Goal: Communication & Community: Participate in discussion

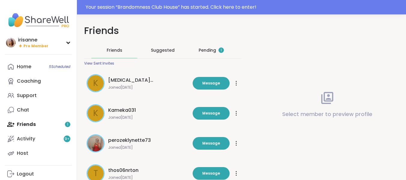
click at [193, 57] on div "Pending 1" at bounding box center [211, 50] width 46 height 16
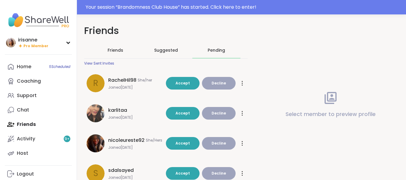
click at [96, 53] on div "Friends" at bounding box center [115, 50] width 48 height 16
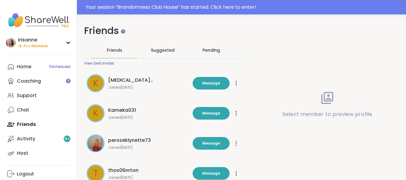
click at [206, 50] on div "Pending" at bounding box center [211, 50] width 17 height 6
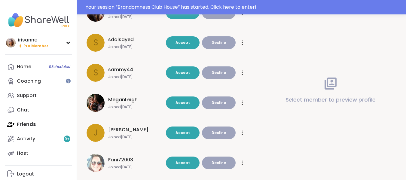
scroll to position [131, 0]
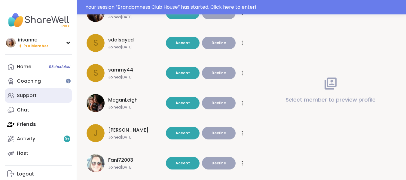
click at [26, 99] on div "Support" at bounding box center [27, 95] width 20 height 7
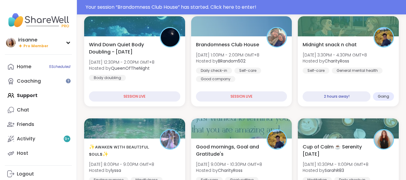
scroll to position [83, 0]
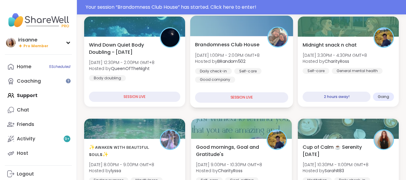
click at [257, 69] on div "Self-care" at bounding box center [247, 71] width 27 height 6
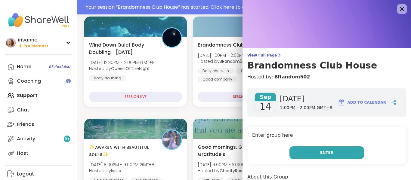
click at [290, 156] on button "Enter" at bounding box center [326, 153] width 75 height 13
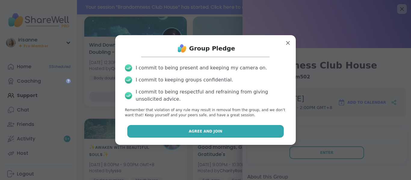
click at [267, 131] on button "Agree and Join" at bounding box center [205, 131] width 157 height 13
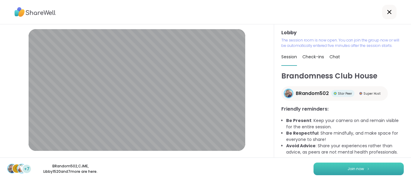
click at [329, 168] on button "Join now" at bounding box center [358, 169] width 90 height 13
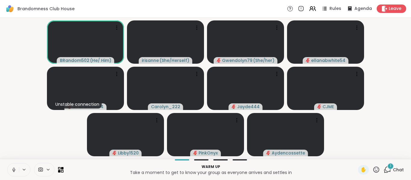
click at [15, 177] on div "Warm up Take a moment to get to know your group as everyone arrives and settles…" at bounding box center [205, 169] width 411 height 21
click at [15, 175] on button at bounding box center [13, 170] width 11 height 13
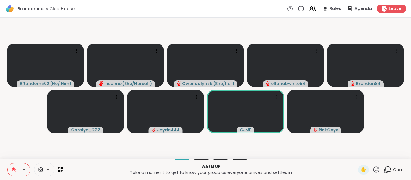
click at [22, 115] on video-player-container "BRandom502 ( He/ Him ) irisanne ( She/Herself ) Gwendolyn79 ( She/her ) ellanab…" at bounding box center [206, 88] width 404 height 137
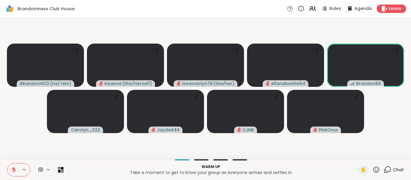
click at [385, 172] on icon at bounding box center [388, 169] width 6 height 5
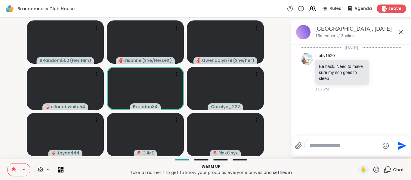
click at [351, 147] on textarea "Type your message" at bounding box center [345, 146] width 70 height 6
type textarea "**********"
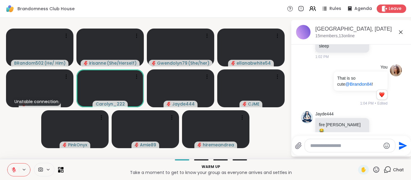
scroll to position [50, 0]
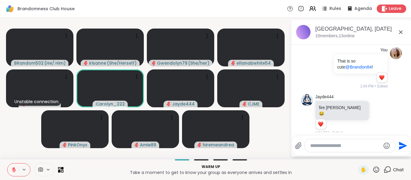
click at [14, 171] on icon at bounding box center [14, 170] width 4 height 4
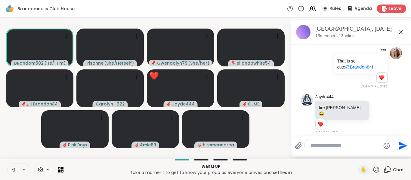
click at [14, 171] on icon at bounding box center [14, 171] width 0 height 1
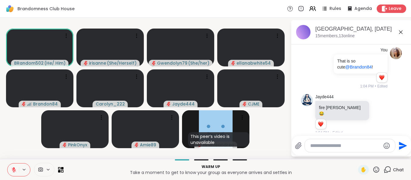
click at [399, 33] on icon at bounding box center [400, 32] width 7 height 7
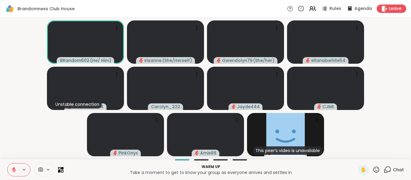
click at [5, 122] on video-player-container "BRandom502 ( He/ Him ) irisanne ( She/Herself ) Gwendolyn79 ( She/her ) ellanab…" at bounding box center [206, 88] width 404 height 137
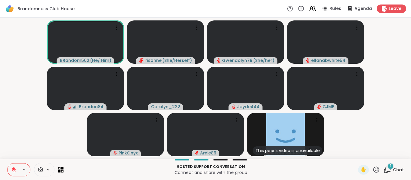
click at [50, 141] on video-player-container "BRandom502 ( He/ Him ) irisanne ( She/Herself ) Gwendolyn79 ( She/her ) ellanab…" at bounding box center [206, 88] width 404 height 137
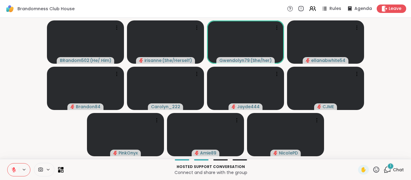
click at [387, 167] on div "1" at bounding box center [390, 166] width 7 height 7
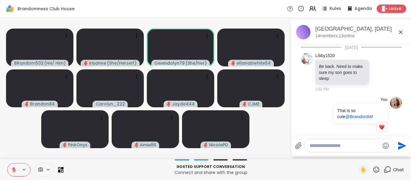
scroll to position [149, 0]
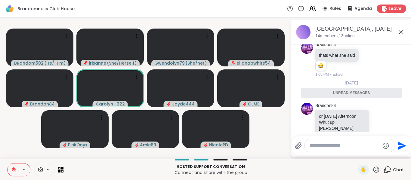
click at [372, 150] on div at bounding box center [349, 145] width 89 height 13
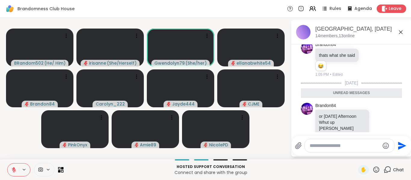
click at [346, 149] on div at bounding box center [349, 145] width 89 height 13
click at [346, 148] on textarea "Type your message" at bounding box center [345, 146] width 70 height 6
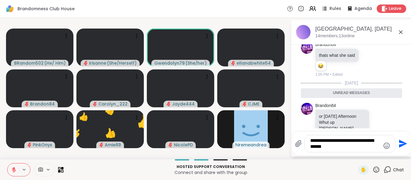
type textarea "**********"
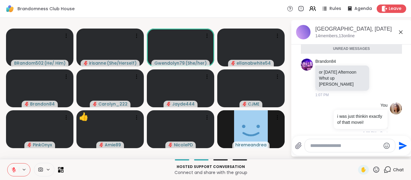
scroll to position [178, 0]
click at [329, 116] on div at bounding box center [329, 119] width 5 height 7
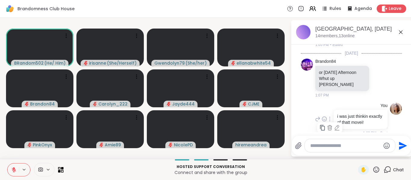
click at [335, 125] on icon at bounding box center [337, 128] width 6 height 6
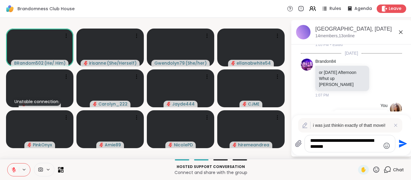
click at [329, 145] on textarea "**********" at bounding box center [345, 144] width 70 height 12
type textarea "**********"
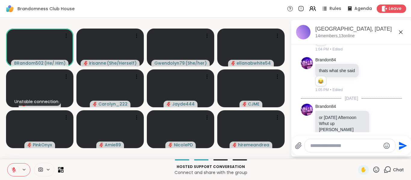
scroll to position [133, 0]
click at [377, 120] on icon at bounding box center [379, 123] width 5 height 6
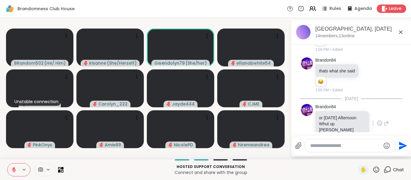
click at [384, 120] on icon at bounding box center [386, 123] width 5 height 7
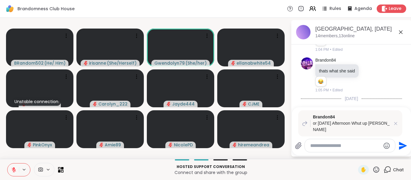
type textarea "*"
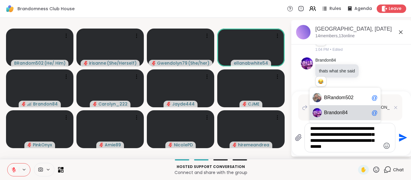
type textarea "**********"
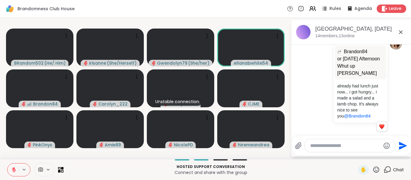
scroll to position [299, 0]
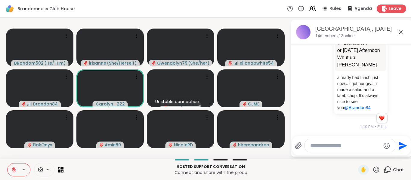
click at [403, 31] on icon at bounding box center [400, 32] width 7 height 7
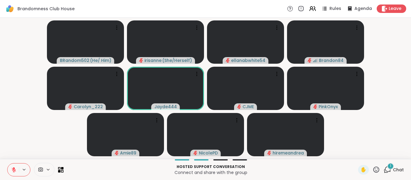
click at [384, 165] on div "1 Chat" at bounding box center [394, 170] width 20 height 10
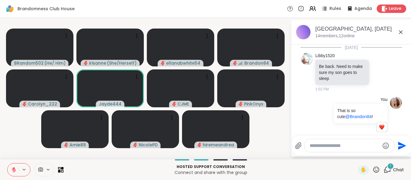
scroll to position [392, 0]
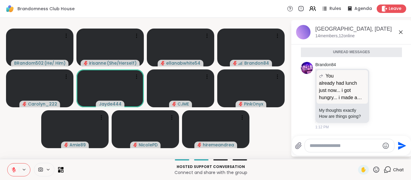
click at [342, 148] on textarea "Type your message" at bounding box center [345, 146] width 70 height 6
type textarea "**********"
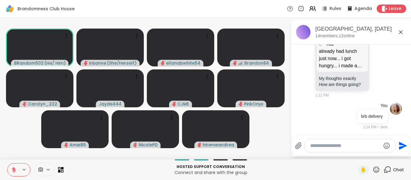
scroll to position [410, 0]
click at [399, 37] on div "Brandomness Club House, Sep 14 14 members, 12 online" at bounding box center [360, 32] width 91 height 14
click at [14, 168] on icon at bounding box center [14, 168] width 2 height 2
click at [14, 168] on icon at bounding box center [13, 169] width 5 height 5
click at [14, 168] on icon at bounding box center [14, 168] width 2 height 2
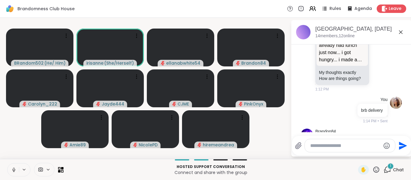
scroll to position [460, 0]
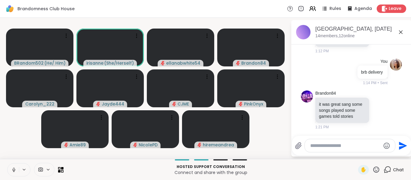
click at [9, 166] on button at bounding box center [13, 170] width 11 height 13
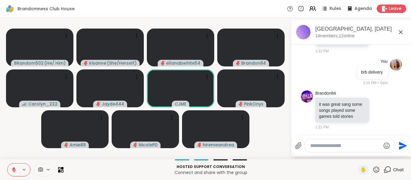
click at [400, 30] on icon at bounding box center [400, 32] width 7 height 7
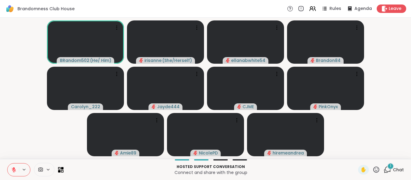
click at [11, 164] on button at bounding box center [13, 170] width 11 height 13
click at [384, 168] on icon at bounding box center [388, 170] width 8 height 8
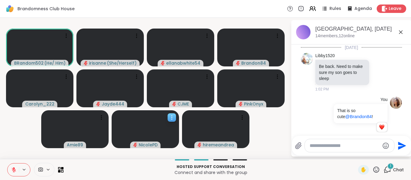
scroll to position [512, 0]
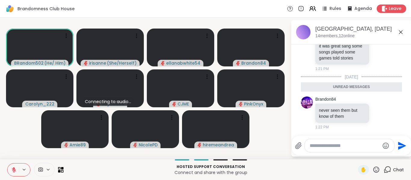
click at [398, 33] on icon at bounding box center [400, 32] width 7 height 7
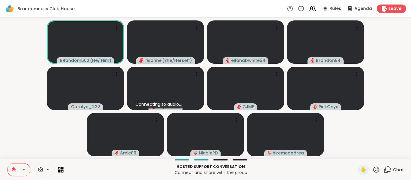
click at [405, 5] on div "Brandomness Club House Rules Agenda Leave" at bounding box center [205, 9] width 411 height 18
click at [12, 167] on button at bounding box center [13, 170] width 11 height 13
click at [16, 156] on video-player-container "BRandom502 ( He/ Him ) irisanne ( She/Herself ) ellanabwhite54 Brandon84 Caroly…" at bounding box center [206, 88] width 404 height 137
click at [15, 140] on video-player-container "BRandom502 ( He/ Him ) irisanne ( She/Herself ) ellanabwhite54 Brandon84 Caroly…" at bounding box center [206, 88] width 404 height 137
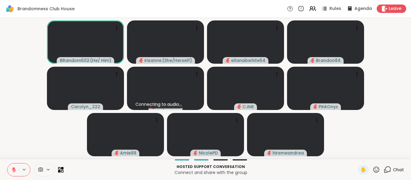
click at [384, 125] on video-player-container "BRandom502 ( He/ Him ) irisanne ( She/Herself ) ellanabwhite54 Brandon84 Caroly…" at bounding box center [206, 88] width 404 height 137
click at [373, 167] on icon at bounding box center [376, 170] width 6 height 6
click at [384, 152] on div "🌟" at bounding box center [385, 154] width 11 height 10
click at [387, 140] on video-player-container "BRandom502 ( He/ Him ) 🌟 irisanne ( She/Herself ) 🌟 🌟 🌟 🌟 🌟 🌟 🌟 🌟 🌟 🌟 🌟 🌟 🌟 🌟 🌟…" at bounding box center [206, 88] width 404 height 137
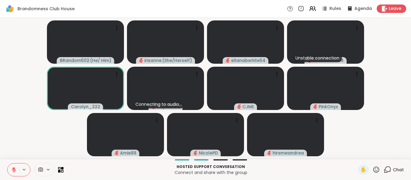
click at [15, 165] on button at bounding box center [13, 170] width 11 height 13
click at [15, 165] on button at bounding box center [13, 170] width 12 height 13
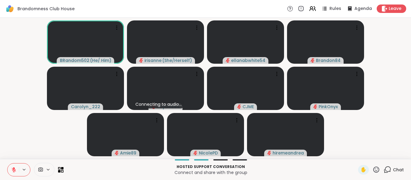
click at [400, 127] on video-player-container "BRandom502 ( He/ Him ) irisanne ( She/Herself ) ellanabwhite54 Brandon84 Caroly…" at bounding box center [206, 88] width 404 height 137
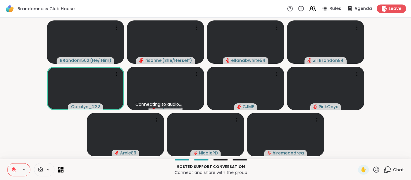
click at [15, 170] on icon at bounding box center [14, 170] width 4 height 4
click at [15, 170] on icon at bounding box center [13, 169] width 5 height 5
click at [15, 170] on icon at bounding box center [14, 170] width 4 height 4
click at [15, 170] on icon at bounding box center [13, 169] width 3 height 5
click at [15, 170] on icon at bounding box center [14, 170] width 4 height 4
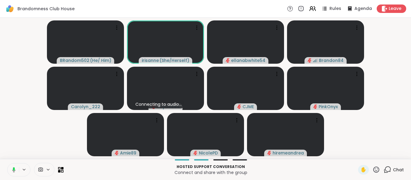
click at [15, 170] on icon at bounding box center [13, 169] width 3 height 5
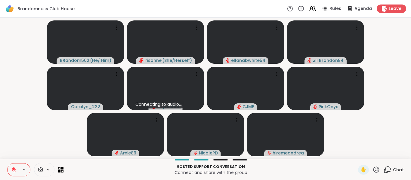
click at [15, 170] on icon at bounding box center [14, 170] width 4 height 4
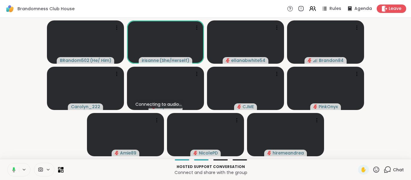
click at [15, 170] on icon at bounding box center [13, 169] width 3 height 5
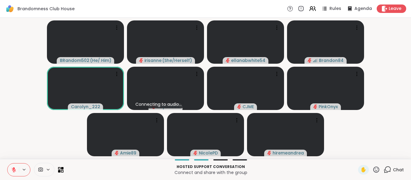
drag, startPoint x: 15, startPoint y: 170, endPoint x: 21, endPoint y: 144, distance: 26.2
click at [21, 144] on div "Brandomness Club House Rules Agenda Leave BRandom502 ( He/ Him ) irisanne ( She…" at bounding box center [205, 90] width 411 height 180
drag, startPoint x: 11, startPoint y: 170, endPoint x: 21, endPoint y: 143, distance: 28.6
click at [21, 143] on div "Brandomness Club House Rules Agenda Leave BRandom502 ( He/ Him ) irisanne ( She…" at bounding box center [205, 90] width 411 height 180
click at [21, 143] on video-player-container "BRandom502 ( He/ Him ) irisanne ( She/Herself ) ellanabwhite54 Brandon84 Caroly…" at bounding box center [206, 88] width 404 height 137
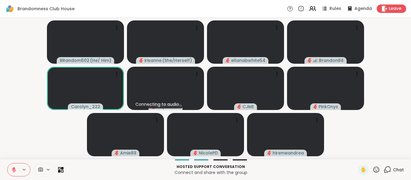
click at [46, 140] on video-player-container "BRandom502 ( He/ Him ) irisanne ( She/Herself ) ellanabwhite54 Brandon84 Caroly…" at bounding box center [206, 88] width 404 height 137
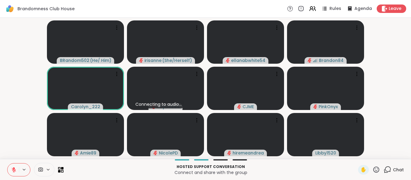
click at [12, 171] on icon at bounding box center [13, 169] width 5 height 5
click at [12, 168] on icon at bounding box center [13, 169] width 5 height 5
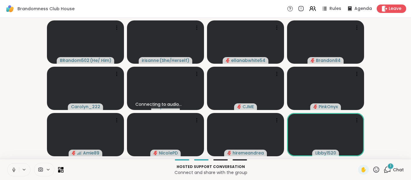
click at [12, 168] on icon at bounding box center [13, 169] width 5 height 5
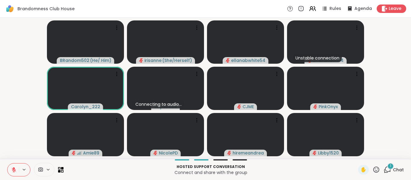
click at [12, 168] on icon at bounding box center [13, 169] width 5 height 5
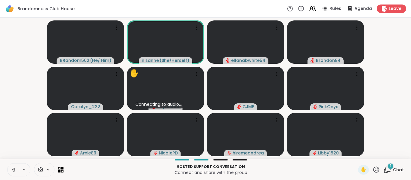
click at [12, 168] on icon at bounding box center [13, 169] width 5 height 5
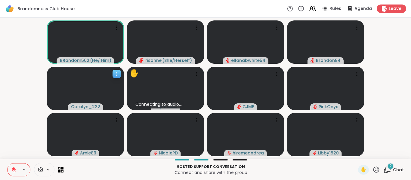
click at [61, 107] on video at bounding box center [85, 88] width 77 height 43
click at [14, 109] on video-player-container "BRandom502 ( He/ Him ) irisanne ( She/Herself ) ellanabwhite54 Brandon84 Caroly…" at bounding box center [206, 88] width 404 height 137
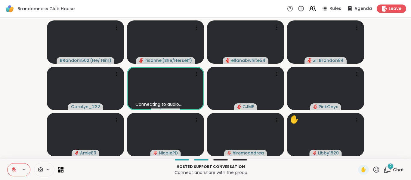
click at [17, 84] on video-player-container "BRandom502 ( He/ Him ) irisanne ( She/Herself ) ellanabwhite54 Brandon84 Caroly…" at bounding box center [206, 88] width 404 height 137
click at [34, 88] on video-player-container "BRandom502 ( He/ Him ) irisanne ( She/Herself ) ellanabwhite54 Brandon84 Caroly…" at bounding box center [206, 88] width 404 height 137
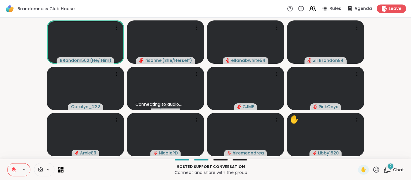
click at [391, 97] on video-player-container "BRandom502 ( He/ Him ) irisanne ( She/Herself ) ellanabwhite54 Brandon84 Caroly…" at bounding box center [206, 88] width 404 height 137
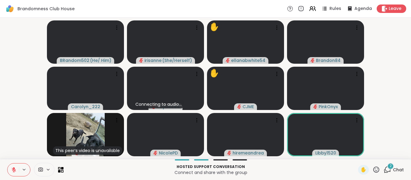
click at [385, 171] on icon at bounding box center [388, 170] width 8 height 8
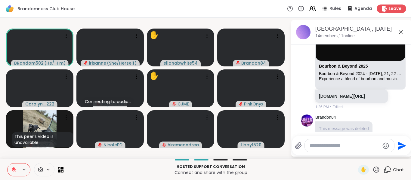
scroll to position [598, 0]
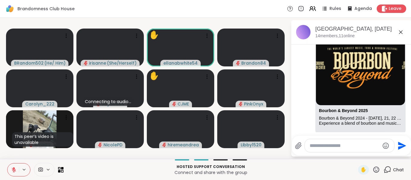
click at [404, 32] on icon at bounding box center [400, 32] width 7 height 7
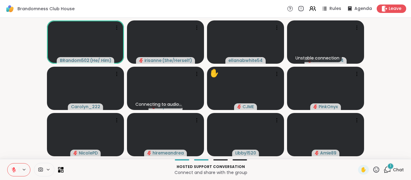
click at [384, 170] on icon at bounding box center [388, 170] width 8 height 8
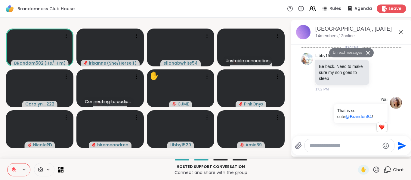
scroll to position [705, 0]
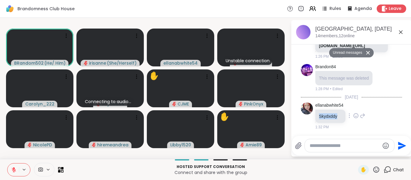
drag, startPoint x: 338, startPoint y: 117, endPoint x: 317, endPoint y: 116, distance: 21.7
click at [317, 116] on div "Skydxddy" at bounding box center [330, 116] width 30 height 13
copy p "Skydxddy"
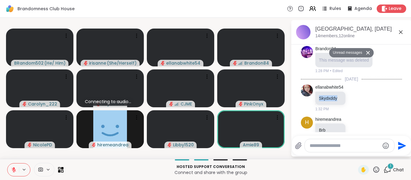
scroll to position [737, 0]
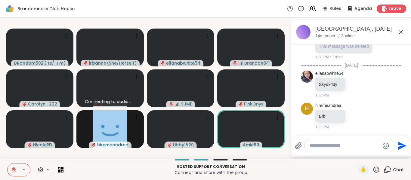
click at [400, 33] on icon at bounding box center [400, 32] width 7 height 7
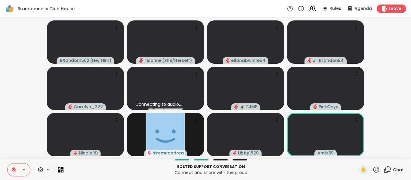
click at [0, 77] on div "BRandom502 ( He/ Him ) irisanne ( She/Herself ) ellanabwhite54 Brandon84 Caroly…" at bounding box center [205, 88] width 411 height 141
click at [379, 135] on video-player-container "BRandom502 ( He/ Him ) irisanne ( She/Herself ) ellanabwhite54 Brandon84 Caroly…" at bounding box center [206, 88] width 404 height 137
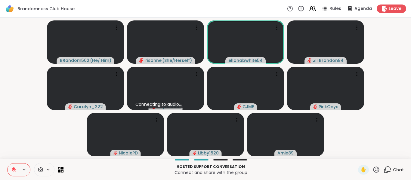
click at [406, 107] on html "Brandomness Club House Rules Agenda Leave BRandom502 ( He/ Him ) irisanne ( She…" at bounding box center [205, 90] width 411 height 180
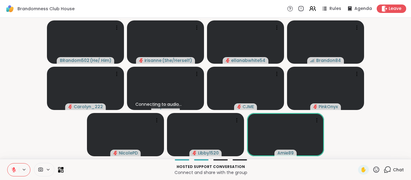
click at [33, 118] on video-player-container "BRandom502 ( He/ Him ) irisanne ( She/Herself ) ellanabwhite54 Brandon84 Caroly…" at bounding box center [206, 88] width 404 height 137
click at [370, 123] on video-player-container "BRandom502 ( He/ Him ) irisanne ( She/Herself ) ellanabwhite54 Brandon84 Caroly…" at bounding box center [206, 88] width 404 height 137
click at [360, 172] on span "✋" at bounding box center [363, 169] width 6 height 7
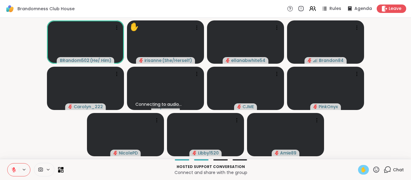
click at [16, 167] on icon at bounding box center [13, 169] width 5 height 5
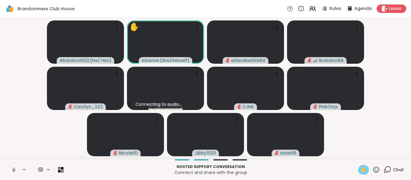
click at [360, 167] on span "✋" at bounding box center [363, 169] width 6 height 7
click at [0, 158] on div "BRandom502 ( He/ Him ) irisanne ( She/Herself ) ellanabwhite54 Brandon84 Caroly…" at bounding box center [205, 88] width 411 height 141
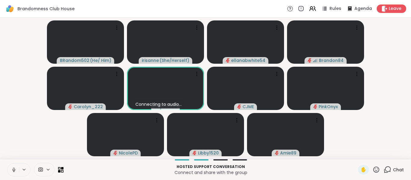
click at [10, 170] on button at bounding box center [13, 170] width 11 height 13
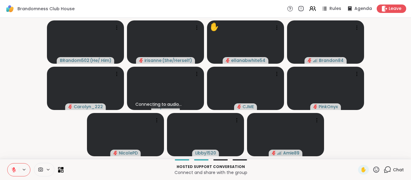
click at [10, 170] on button at bounding box center [13, 170] width 11 height 13
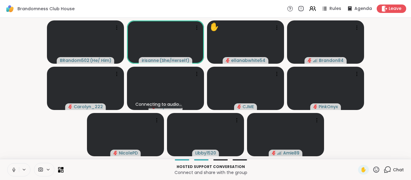
click at [8, 170] on button at bounding box center [13, 170] width 11 height 13
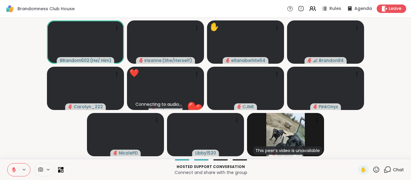
click at [8, 170] on button at bounding box center [13, 170] width 11 height 13
click at [8, 170] on button at bounding box center [13, 170] width 12 height 13
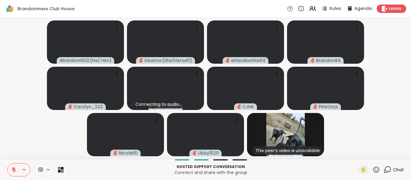
click at [8, 170] on button at bounding box center [13, 170] width 11 height 13
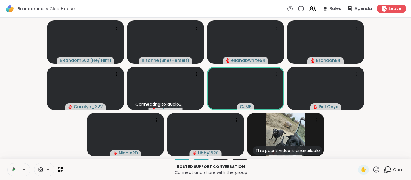
click at [8, 170] on button at bounding box center [13, 170] width 12 height 13
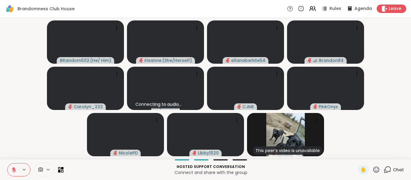
click at [8, 170] on button at bounding box center [13, 170] width 11 height 13
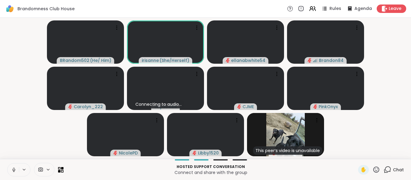
click at [8, 170] on button at bounding box center [13, 170] width 11 height 13
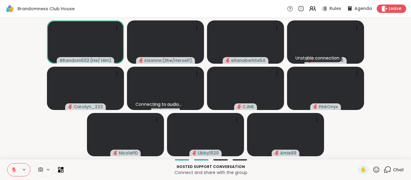
click at [8, 170] on button at bounding box center [13, 170] width 11 height 13
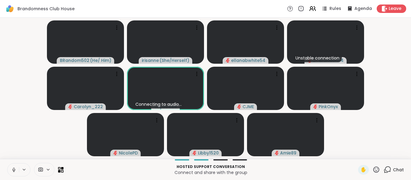
click at [8, 170] on button at bounding box center [13, 170] width 11 height 13
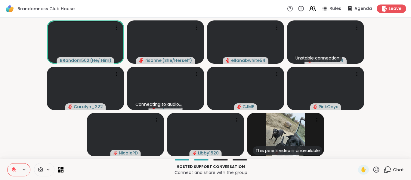
click at [12, 174] on button at bounding box center [13, 170] width 11 height 13
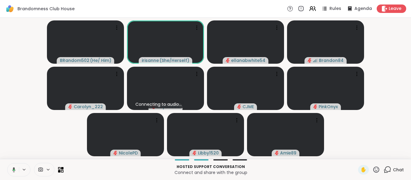
click at [16, 173] on button at bounding box center [13, 170] width 12 height 13
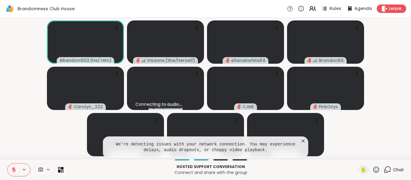
click at [16, 173] on button at bounding box center [13, 170] width 11 height 13
click at [11, 169] on button at bounding box center [13, 170] width 11 height 13
click at [301, 140] on icon at bounding box center [303, 141] width 6 height 6
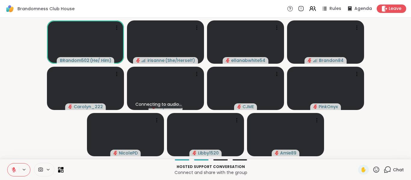
click at [385, 127] on video-player-container "BRandom502 ( He/ Him ) irisanne ( She/Herself ) ellanabwhite54 Brandon84 Caroly…" at bounding box center [206, 88] width 404 height 137
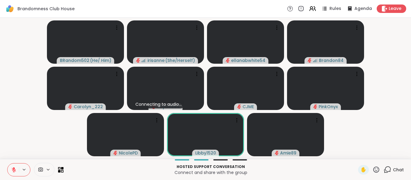
click at [389, 135] on video-player-container "BRandom502 ( He/ Him ) irisanne ( She/Herself ) ellanabwhite54 Brandon84 Caroly…" at bounding box center [206, 88] width 404 height 137
click at [15, 170] on icon at bounding box center [14, 170] width 4 height 4
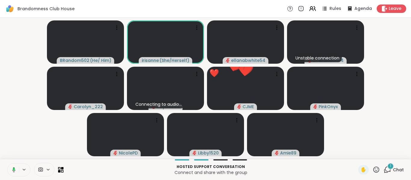
click at [15, 170] on icon at bounding box center [12, 169] width 5 height 5
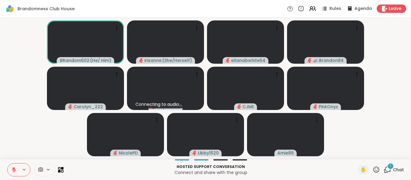
click at [384, 169] on icon at bounding box center [388, 170] width 8 height 8
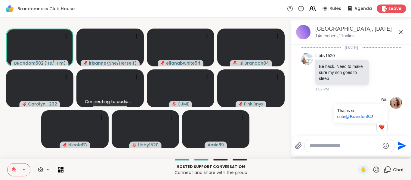
scroll to position [784, 0]
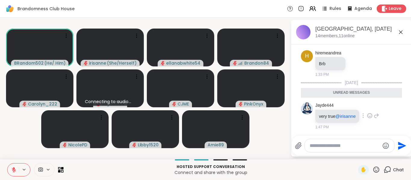
click at [369, 117] on icon at bounding box center [369, 116] width 5 height 6
click at [361, 108] on button "Select Reaction: Thumbs up" at bounding box center [356, 106] width 12 height 12
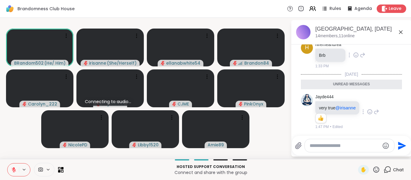
scroll to position [785, 0]
click at [401, 29] on icon at bounding box center [400, 32] width 7 height 7
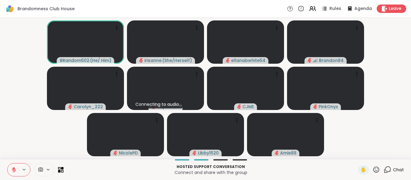
click at [8, 171] on button at bounding box center [13, 170] width 11 height 13
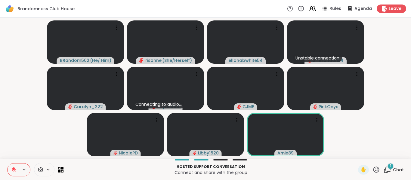
click at [384, 173] on icon at bounding box center [386, 171] width 4 height 4
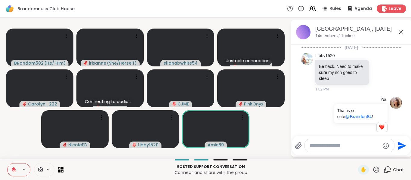
scroll to position [839, 0]
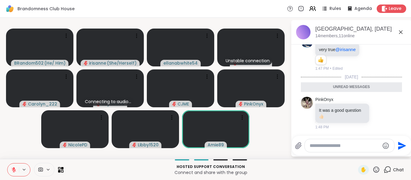
drag, startPoint x: 355, startPoint y: 155, endPoint x: 359, endPoint y: 145, distance: 10.3
click at [359, 145] on div "Send" at bounding box center [351, 146] width 119 height 20
click at [378, 111] on icon at bounding box center [380, 113] width 5 height 5
click at [360, 106] on button "Select Reaction: Thumbs up" at bounding box center [366, 103] width 12 height 12
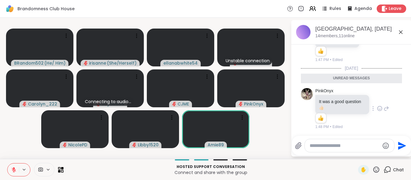
scroll to position [847, 0]
drag, startPoint x: 333, startPoint y: 150, endPoint x: 336, endPoint y: 147, distance: 3.4
click at [336, 147] on div at bounding box center [349, 145] width 89 height 13
click at [336, 147] on textarea "Type your message" at bounding box center [345, 146] width 70 height 6
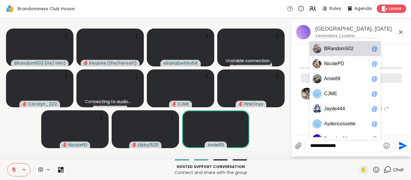
scroll to position [856, 0]
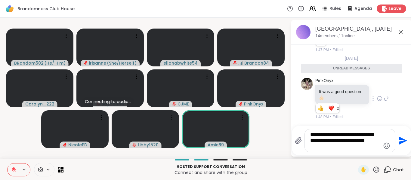
type textarea "**********"
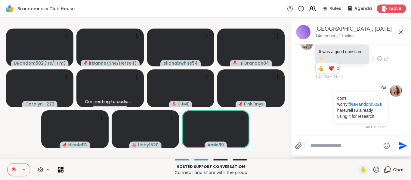
scroll to position [892, 0]
click at [398, 35] on icon at bounding box center [400, 32] width 7 height 7
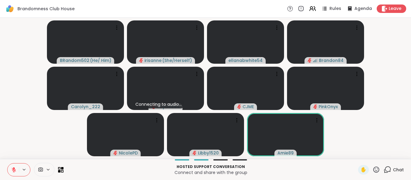
click at [6, 107] on video-player-container "BRandom502 ( He/ Him ) irisanne ( She/Herself ) ellanabwhite54 Brandon84 Caroly…" at bounding box center [206, 88] width 404 height 137
click at [45, 128] on video-player-container "BRandom502 ( He/ Him ) irisanne ( She/Herself ) ellanabwhite54 Brandon84 Caroly…" at bounding box center [206, 88] width 404 height 137
click at [26, 144] on video-player-container "BRandom502 ( He/ Him ) irisanne ( She/Herself ) ellanabwhite54 Brandon84 Caroly…" at bounding box center [206, 88] width 404 height 137
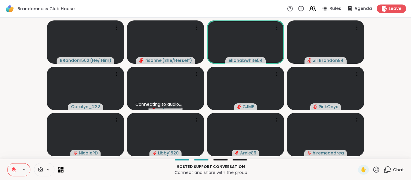
click at [14, 172] on icon at bounding box center [13, 169] width 5 height 5
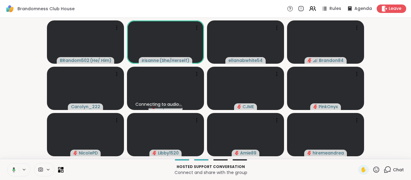
click at [384, 174] on div "Chat" at bounding box center [394, 170] width 20 height 10
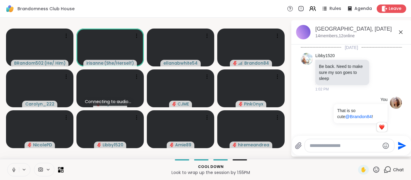
scroll to position [894, 0]
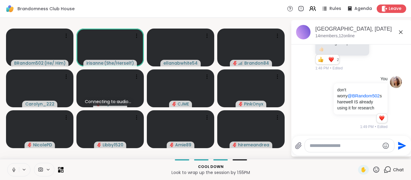
click at [398, 29] on icon at bounding box center [400, 32] width 7 height 7
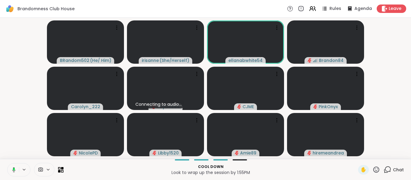
click at [19, 157] on div "BRandom502 ( He/ Him ) irisanne ( She/Herself ) ellanabwhite54 Brandon84 Caroly…" at bounding box center [205, 88] width 411 height 141
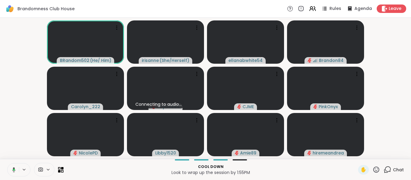
click at [14, 168] on icon at bounding box center [13, 169] width 3 height 5
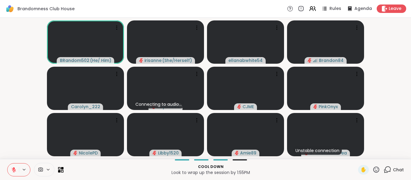
click at [15, 132] on video-player-container "BRandom502 ( He/ Him ) irisanne ( She/Herself ) ellanabwhite54 Brandon84 Caroly…" at bounding box center [206, 88] width 404 height 137
click at [400, 113] on video-player-container "BRandom502 ( He/ Him ) irisanne ( She/Herself ) ellanabwhite54 Brandon84 Caroly…" at bounding box center [206, 88] width 404 height 137
click at [15, 170] on icon at bounding box center [13, 169] width 5 height 5
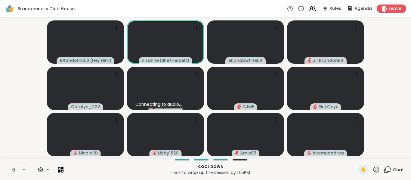
click at [15, 170] on icon at bounding box center [13, 169] width 5 height 5
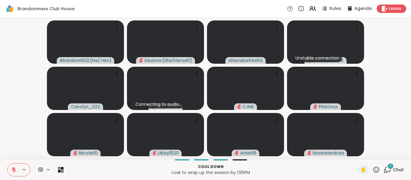
click at [15, 170] on icon at bounding box center [13, 169] width 5 height 5
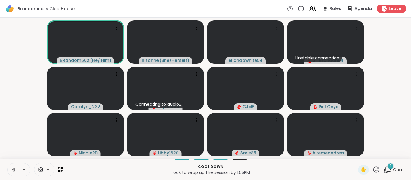
click at [15, 170] on icon at bounding box center [13, 169] width 5 height 5
click at [387, 167] on div "1" at bounding box center [390, 166] width 7 height 7
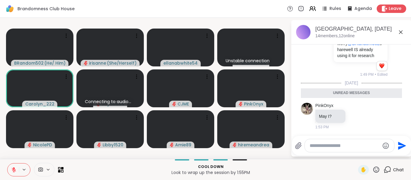
scroll to position [944, 0]
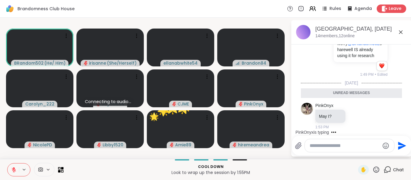
click at [401, 29] on icon at bounding box center [400, 32] width 7 height 7
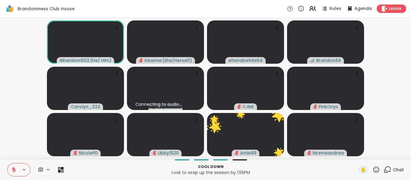
click at [24, 138] on video-player-container "BRandom502 ( He/ Him ) irisanne ( She/Herself ) ellanabwhite54 Brandon84 Caroly…" at bounding box center [206, 88] width 404 height 137
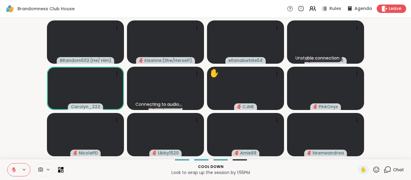
click at [19, 108] on video-player-container "BRandom502 ( He/ Him ) irisanne ( She/Herself ) ellanabwhite54 Unstable connect…" at bounding box center [206, 88] width 404 height 137
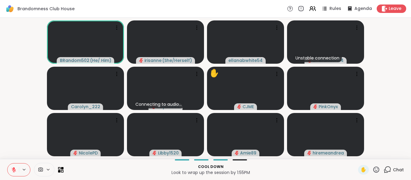
click at [401, 94] on video-player-container "BRandom502 ( He/ Him ) irisanne ( She/Herself ) ellanabwhite54 Unstable connect…" at bounding box center [206, 88] width 404 height 137
click at [1, 126] on div "BRandom502 ( He/ Him ) irisanne ( She/Herself ) ellanabwhite54 Unstable connect…" at bounding box center [205, 88] width 411 height 141
click at [11, 138] on video-player-container "BRandom502 ( He/ Him ) irisanne ( She/Herself ) ellanabwhite54 Unstable connect…" at bounding box center [206, 88] width 404 height 137
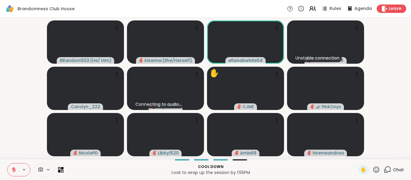
click at [14, 148] on video-player-container "BRandom502 ( He/ Him ) irisanne ( She/Herself ) ellanabwhite54 Unstable connect…" at bounding box center [206, 88] width 404 height 137
click at [15, 171] on icon at bounding box center [14, 170] width 4 height 4
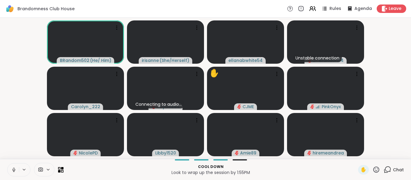
click at [15, 171] on icon at bounding box center [13, 170] width 3 height 2
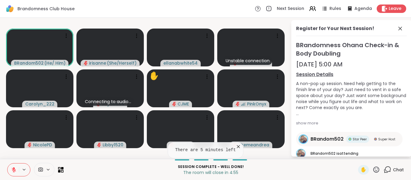
click at [236, 147] on icon at bounding box center [238, 147] width 6 height 6
click at [396, 29] on icon at bounding box center [399, 28] width 7 height 7
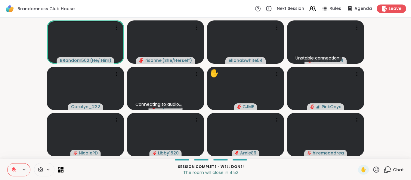
click at [13, 99] on video-player-container "BRandom502 ( He/ Him ) irisanne ( She/Herself ) ellanabwhite54 Unstable connect…" at bounding box center [206, 88] width 404 height 137
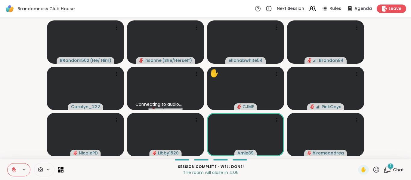
click at [384, 169] on icon at bounding box center [388, 170] width 8 height 8
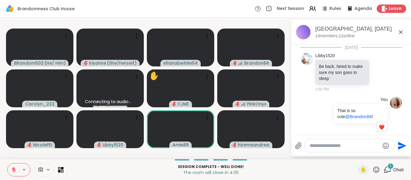
scroll to position [994, 0]
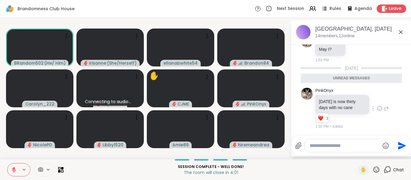
click at [378, 107] on icon at bounding box center [380, 108] width 5 height 5
click at [364, 100] on div "Select Reaction: Thumbs up" at bounding box center [366, 98] width 5 height 5
click at [371, 172] on div "✋" at bounding box center [369, 170] width 22 height 10
click at [373, 172] on icon at bounding box center [376, 170] width 6 height 6
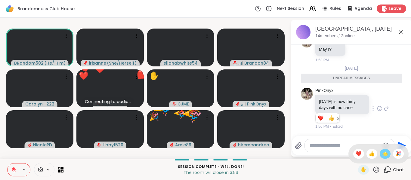
click at [380, 155] on div "🌟" at bounding box center [385, 154] width 11 height 10
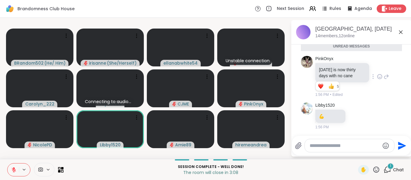
scroll to position [1011, 0]
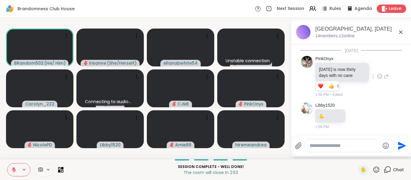
click at [398, 34] on icon at bounding box center [400, 32] width 7 height 7
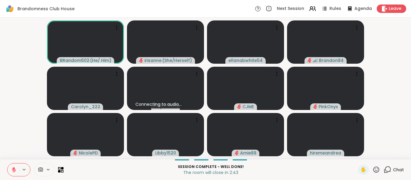
click at [385, 171] on icon at bounding box center [388, 170] width 8 height 8
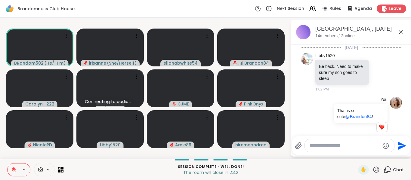
scroll to position [1005, 0]
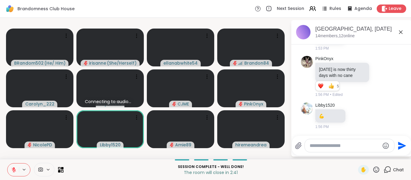
click at [357, 146] on textarea "Type your message" at bounding box center [345, 146] width 70 height 6
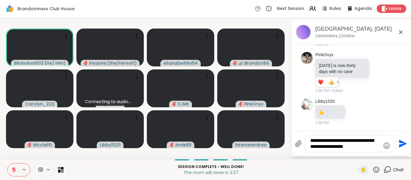
type textarea "**********"
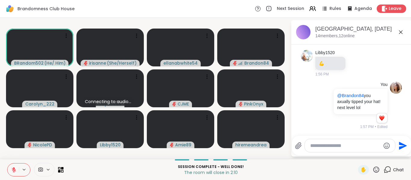
scroll to position [1058, 0]
click at [401, 33] on icon at bounding box center [400, 32] width 7 height 7
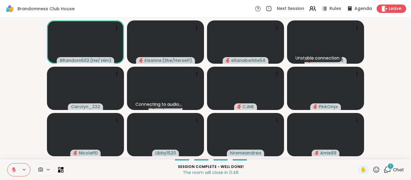
click at [401, 33] on video-player-container "BRandom502 ( He/ Him ) irisanne ( She/Herself ) ellanabwhite54 Unstable connect…" at bounding box center [206, 88] width 404 height 137
click at [377, 165] on div "✋ 1 Chat" at bounding box center [381, 170] width 46 height 10
click at [384, 170] on icon at bounding box center [388, 170] width 8 height 8
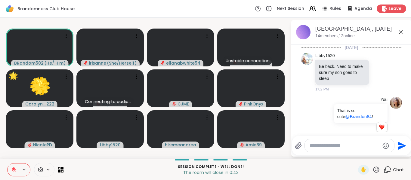
scroll to position [1116, 0]
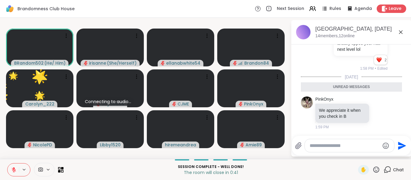
click at [365, 149] on textarea "Type your message" at bounding box center [345, 146] width 70 height 6
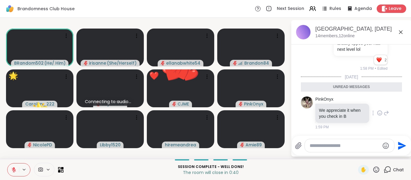
click at [377, 112] on icon at bounding box center [379, 113] width 5 height 6
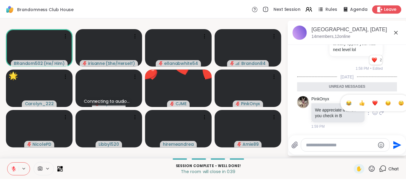
scroll to position [1125, 0]
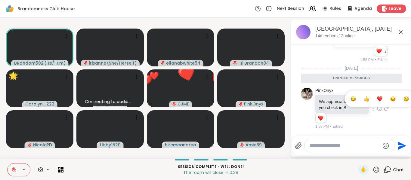
click at [360, 103] on button "Select Reaction: Thumbs up" at bounding box center [366, 99] width 12 height 12
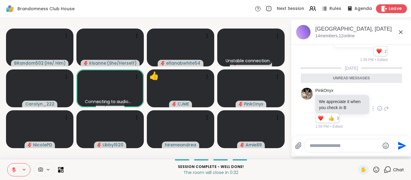
click at [392, 6] on span "Leave" at bounding box center [395, 9] width 13 height 6
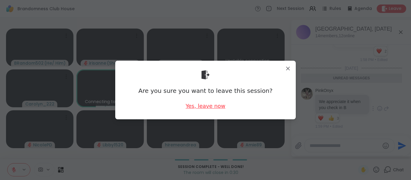
click at [203, 107] on div "Yes, leave now" at bounding box center [206, 106] width 40 height 8
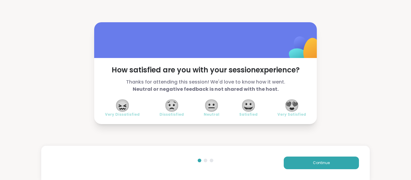
click at [286, 111] on span "😍" at bounding box center [291, 105] width 15 height 11
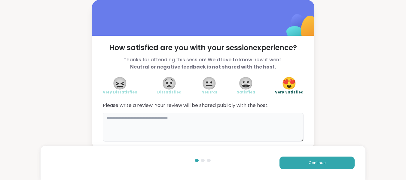
click at [241, 129] on textarea at bounding box center [203, 127] width 201 height 29
type textarea "*"
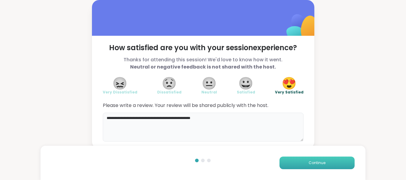
type textarea "**********"
click at [290, 163] on button "Continue" at bounding box center [317, 163] width 75 height 13
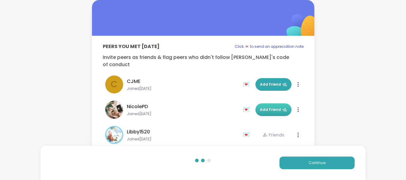
click at [261, 107] on span "Add Friend" at bounding box center [273, 109] width 27 height 5
click at [311, 159] on button "Continue" at bounding box center [317, 163] width 75 height 13
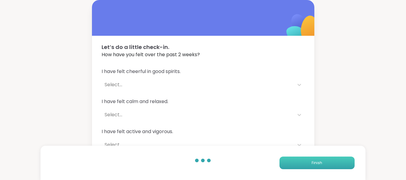
click at [311, 159] on button "Finish" at bounding box center [317, 163] width 75 height 13
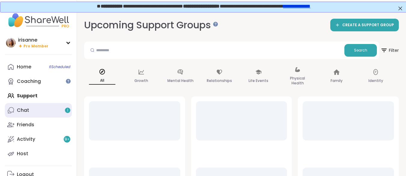
click at [46, 107] on link "Chat 1" at bounding box center [38, 110] width 67 height 14
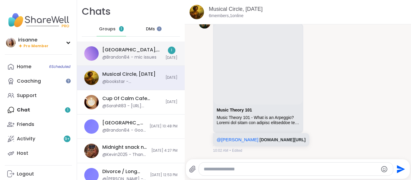
click at [140, 52] on div "[GEOGRAPHIC_DATA], [DATE]" at bounding box center [132, 50] width 60 height 7
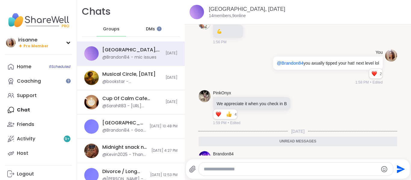
scroll to position [961, 0]
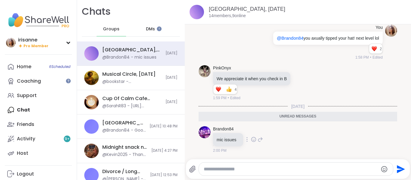
click at [255, 140] on icon at bounding box center [253, 139] width 5 height 5
click at [242, 131] on div "Select Reaction: Thumbs up" at bounding box center [240, 129] width 5 height 5
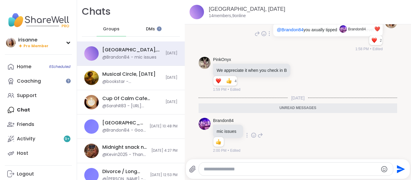
scroll to position [953, 0]
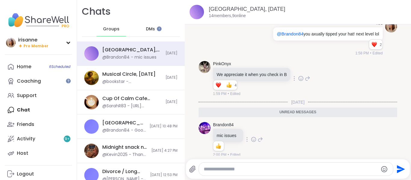
click at [343, 92] on div "PinkOnyx We appreciate it when you check in B 3 1 4 4 1:59 PM • Edited" at bounding box center [298, 79] width 199 height 41
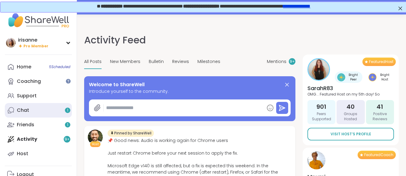
click at [45, 110] on link "Chat 1" at bounding box center [38, 110] width 67 height 14
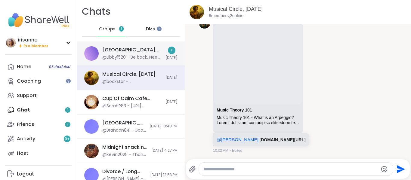
click at [131, 54] on div "Brandomness Club House, Sep 14 @Libby1520 - Be back. Need to make sure my son g…" at bounding box center [132, 54] width 60 height 14
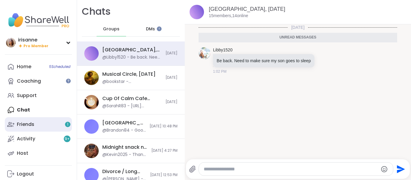
click at [35, 129] on link "Friends 1" at bounding box center [38, 124] width 67 height 14
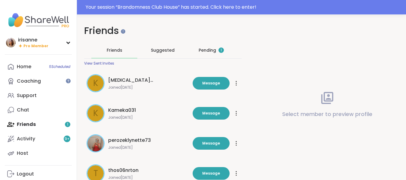
click at [221, 52] on span "1" at bounding box center [221, 50] width 1 height 5
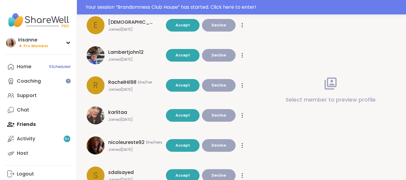
scroll to position [110, 0]
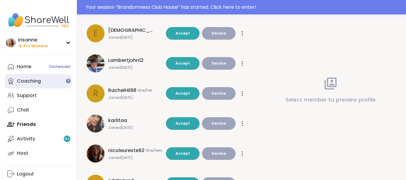
click at [63, 82] on link "Coaching" at bounding box center [38, 81] width 67 height 14
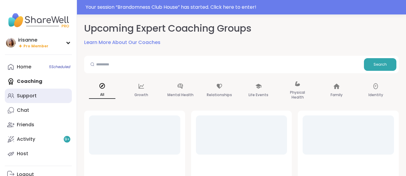
click at [53, 94] on link "Support" at bounding box center [38, 95] width 67 height 14
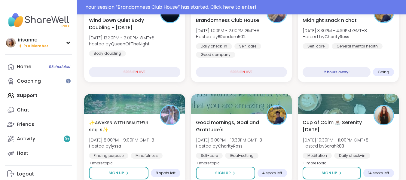
scroll to position [158, 0]
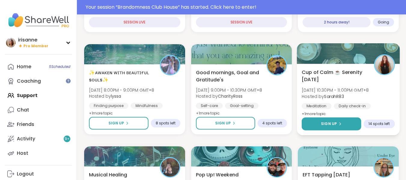
click at [327, 122] on span "Sign Up" at bounding box center [329, 123] width 16 height 5
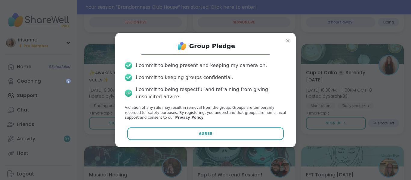
click at [243, 140] on div "Group Pledge I commit to being present and keeping my camera on. I commit to ke…" at bounding box center [205, 90] width 171 height 105
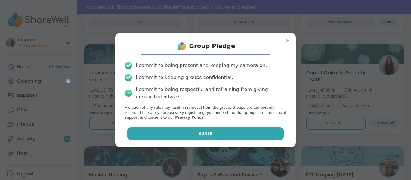
click at [253, 128] on button "Agree" at bounding box center [205, 134] width 157 height 13
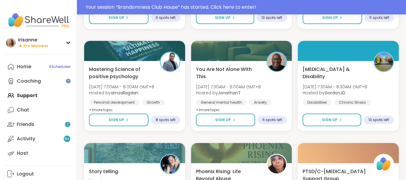
scroll to position [1159, 0]
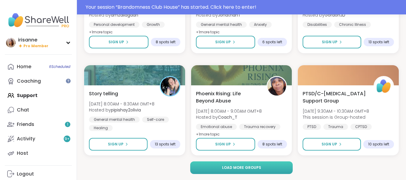
click at [280, 171] on button "Load more groups" at bounding box center [241, 168] width 103 height 13
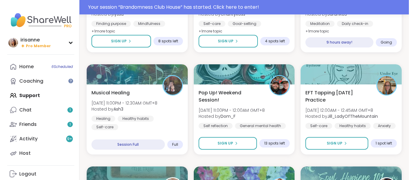
scroll to position [0, 0]
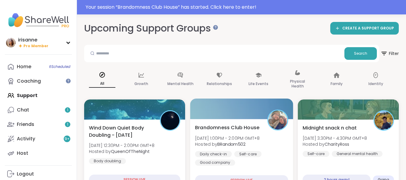
click at [218, 120] on div "Brandomness Club House Sun, Sep 14 | 1:00PM - 2:00PM GMT+8 Hosted by BRandom502…" at bounding box center [241, 155] width 103 height 72
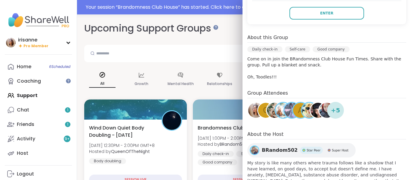
scroll to position [140, 0]
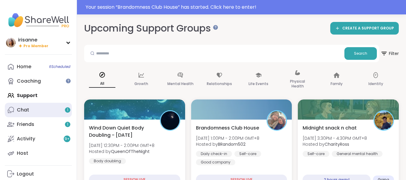
click at [48, 116] on link "Chat 1" at bounding box center [38, 110] width 67 height 14
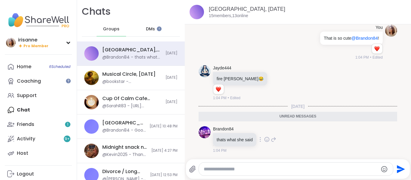
click at [266, 141] on icon at bounding box center [266, 140] width 5 height 6
click at [238, 132] on div "Select Reaction: Joy" at bounding box center [240, 129] width 5 height 5
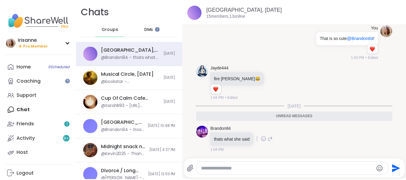
scroll to position [49, 0]
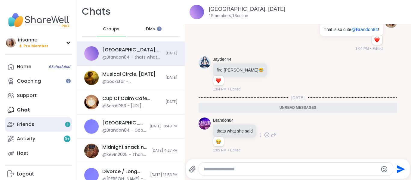
click at [44, 125] on link "Friends 1" at bounding box center [38, 124] width 67 height 14
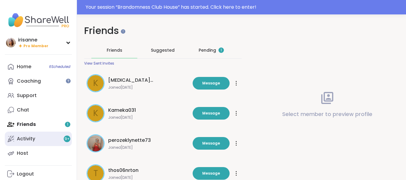
click at [55, 140] on link "Activity 9 +" at bounding box center [38, 139] width 67 height 14
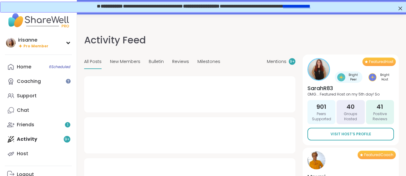
type textarea "*"
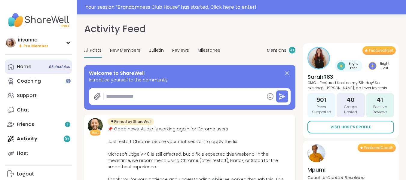
click at [40, 62] on link "Home 6 Scheduled" at bounding box center [38, 67] width 67 height 14
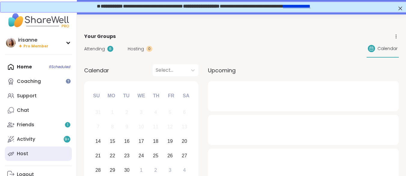
click at [22, 155] on div "Host" at bounding box center [22, 153] width 11 height 7
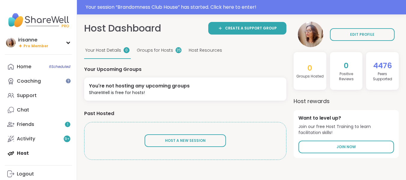
scroll to position [20, 0]
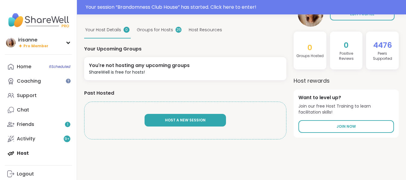
click at [188, 117] on button "Host A New Session" at bounding box center [186, 120] width 82 height 13
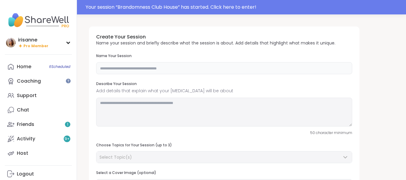
click at [143, 67] on input "text" at bounding box center [224, 68] width 256 height 12
click at [165, 65] on input "text" at bounding box center [224, 68] width 256 height 12
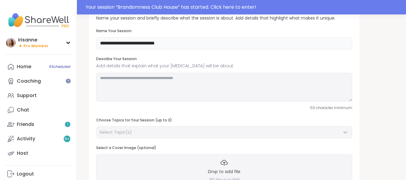
scroll to position [26, 0]
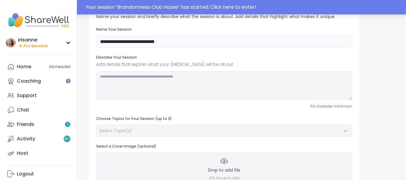
type input "**********"
click at [147, 86] on textarea at bounding box center [224, 85] width 256 height 29
click at [302, 100] on textarea "**********" at bounding box center [224, 85] width 256 height 29
click at [306, 94] on textarea "**********" at bounding box center [224, 85] width 256 height 29
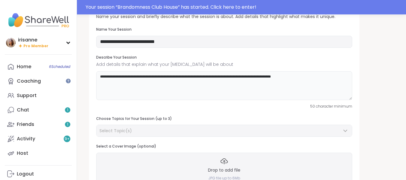
click at [236, 75] on textarea "**********" at bounding box center [224, 85] width 256 height 29
click at [322, 69] on div "**********" at bounding box center [224, 77] width 256 height 45
click at [322, 71] on textarea "**********" at bounding box center [224, 85] width 256 height 29
click at [279, 85] on textarea "**********" at bounding box center [224, 85] width 256 height 29
click at [329, 82] on textarea "**********" at bounding box center [224, 85] width 256 height 29
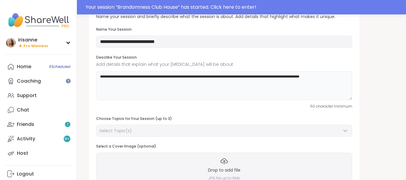
type textarea "**********"
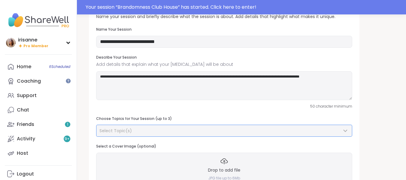
click at [245, 129] on div "Select Topic(s)" at bounding box center [221, 131] width 242 height 6
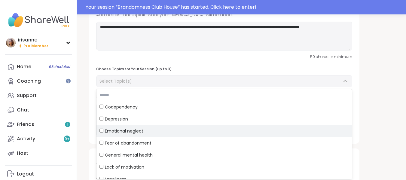
scroll to position [15, 0]
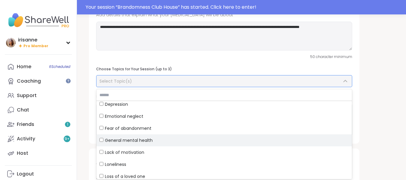
click at [107, 139] on span "General mental health" at bounding box center [129, 140] width 48 height 6
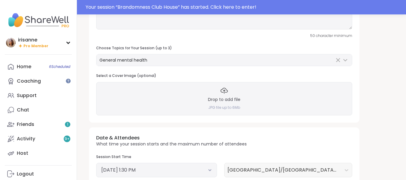
scroll to position [98, 0]
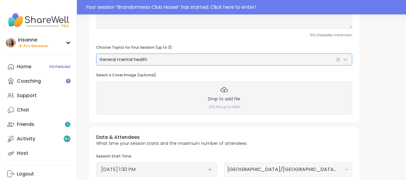
click at [345, 59] on icon at bounding box center [345, 59] width 7 height 7
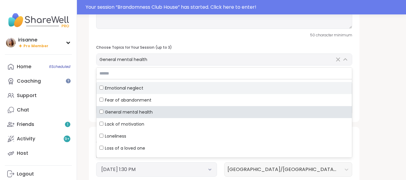
scroll to position [22, 0]
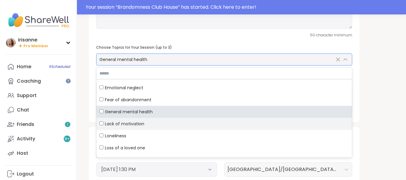
click at [135, 124] on span "Lack of motivation" at bounding box center [124, 124] width 39 height 6
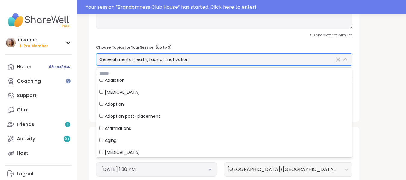
scroll to position [162, 0]
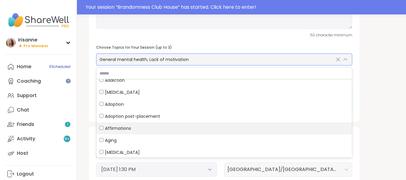
click at [143, 128] on div "Affirmations" at bounding box center [225, 128] width 250 height 6
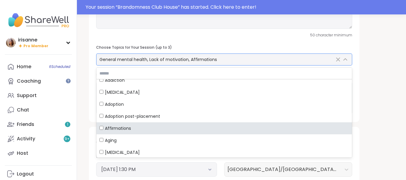
click at [143, 128] on div "Affirmations" at bounding box center [225, 128] width 250 height 6
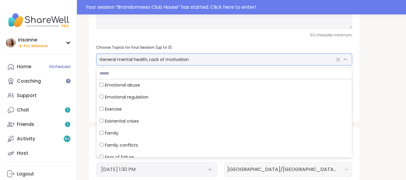
scroll to position [723, 0]
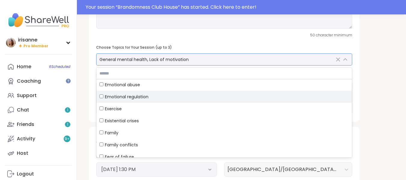
click at [141, 99] on span "Emotional regulation" at bounding box center [127, 97] width 44 height 6
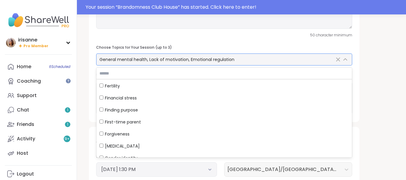
scroll to position [830, 0]
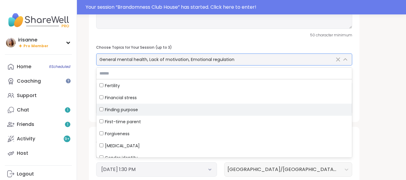
click at [131, 108] on span "Finding purpose" at bounding box center [121, 110] width 33 height 6
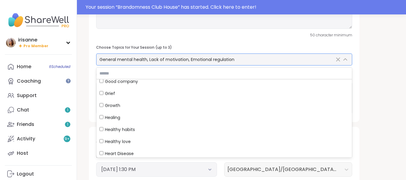
scroll to position [942, 0]
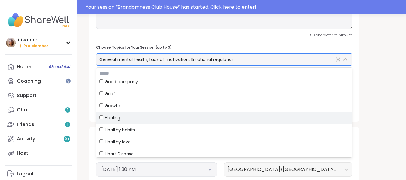
click at [120, 119] on span "Healing" at bounding box center [112, 118] width 15 height 6
click at [99, 119] on label "Healing" at bounding box center [225, 118] width 256 height 12
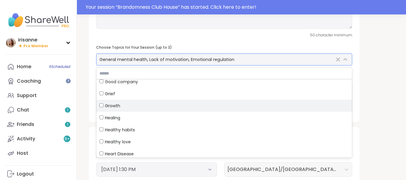
click at [100, 108] on div "Growth" at bounding box center [225, 106] width 250 height 6
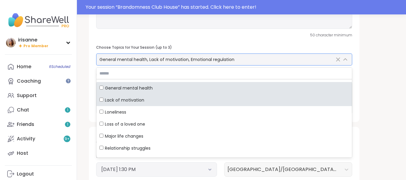
scroll to position [44, 0]
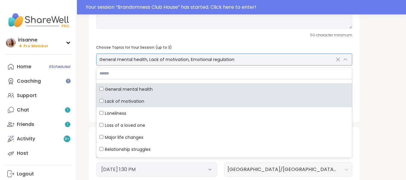
click at [109, 104] on span "Lack of motivation" at bounding box center [124, 101] width 39 height 6
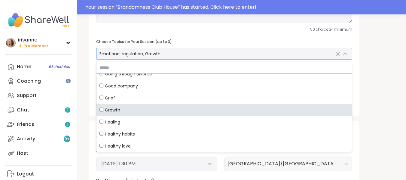
scroll to position [933, 0]
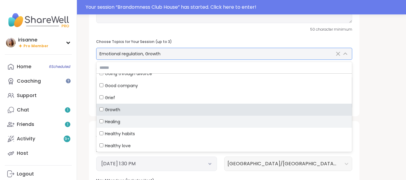
click at [119, 121] on span "Healing" at bounding box center [112, 122] width 15 height 6
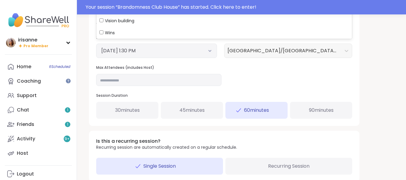
scroll to position [217, 0]
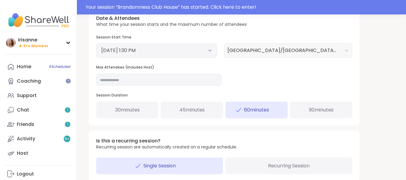
click at [391, 84] on div "**********" at bounding box center [241, 4] width 315 height 399
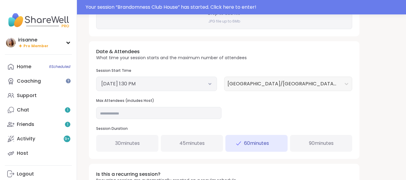
drag, startPoint x: 222, startPoint y: 86, endPoint x: 213, endPoint y: 86, distance: 9.3
click at [213, 86] on div "Session Start Time September 14, 2025 1:30 PM Asia/Manila (GMT+08:00)" at bounding box center [224, 79] width 256 height 23
click at [213, 86] on div "September 14, 2025 1:30 PM" at bounding box center [156, 84] width 121 height 14
click at [207, 87] on button "September 14, 2025 1:30 PM" at bounding box center [156, 83] width 111 height 7
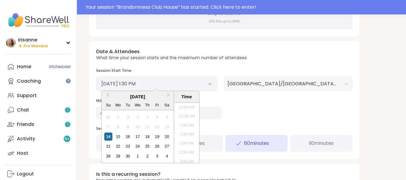
scroll to position [218, 0]
click at [150, 136] on div "18" at bounding box center [147, 137] width 8 height 8
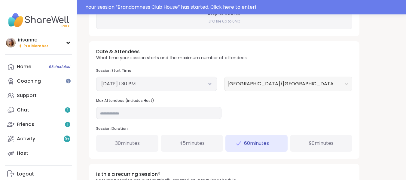
click at [205, 84] on button "September 18, 2025 1:30 PM" at bounding box center [156, 83] width 111 height 7
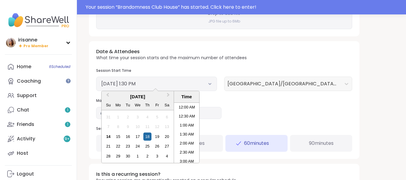
scroll to position [0, 0]
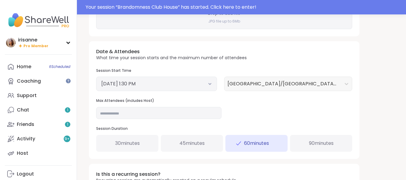
click at [205, 84] on button "September 18, 2025 1:30 PM" at bounding box center [156, 83] width 111 height 7
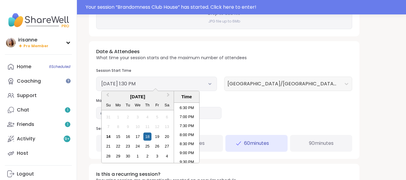
scroll to position [351, 0]
click at [184, 146] on li "9:30 PM" at bounding box center [187, 144] width 26 height 9
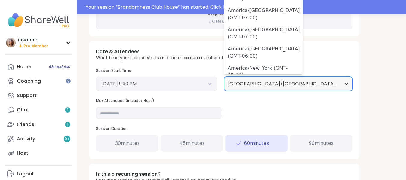
click at [341, 88] on div at bounding box center [346, 84] width 11 height 11
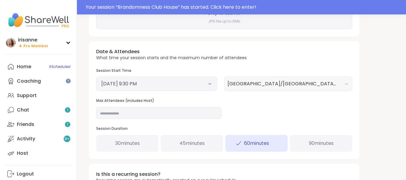
click at [322, 91] on div "Asia/Manila (GMT+08:00)" at bounding box center [288, 84] width 128 height 14
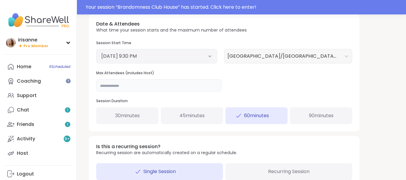
click at [195, 88] on input "**" at bounding box center [158, 85] width 125 height 12
type input "*"
type input "**"
click at [268, 86] on div "Date & Attendees What time your session starts and the maximum number of attend…" at bounding box center [224, 73] width 271 height 118
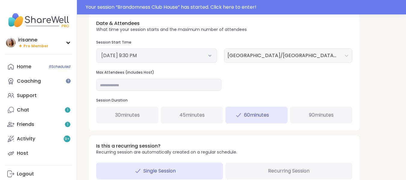
scroll to position [212, 0]
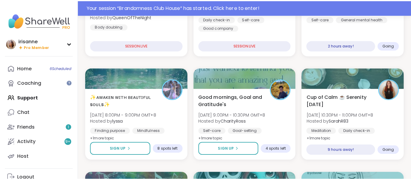
scroll to position [147, 0]
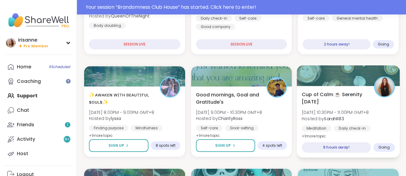
click at [323, 97] on span "Cup of Calm ☕ Serenity [DATE]" at bounding box center [335, 98] width 66 height 15
drag, startPoint x: 219, startPoint y: 57, endPoint x: 369, endPoint y: 112, distance: 159.1
click at [369, 112] on span "[DATE] 10:30PM - 11:00PM GMT+8" at bounding box center [335, 112] width 67 height 6
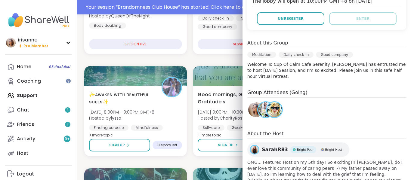
scroll to position [137, 0]
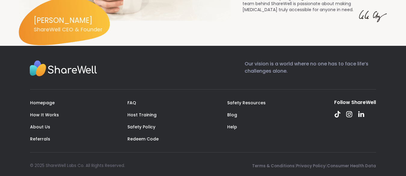
scroll to position [837, 0]
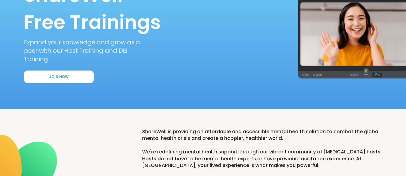
scroll to position [128, 1]
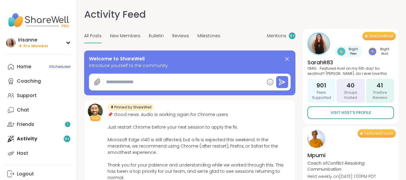
type textarea "*"
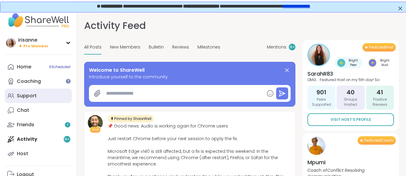
click at [22, 103] on link "Support" at bounding box center [38, 95] width 67 height 14
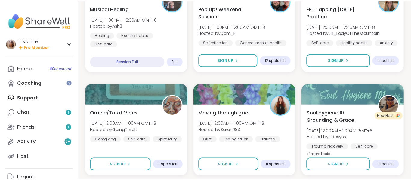
scroll to position [319, 0]
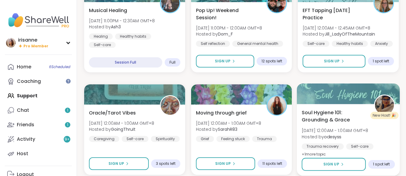
click at [335, 118] on span "Soul Hygiene 101: Grounding & Grace" at bounding box center [335, 116] width 66 height 15
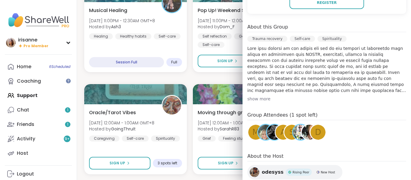
scroll to position [164, 0]
